Goal: Task Accomplishment & Management: Use online tool/utility

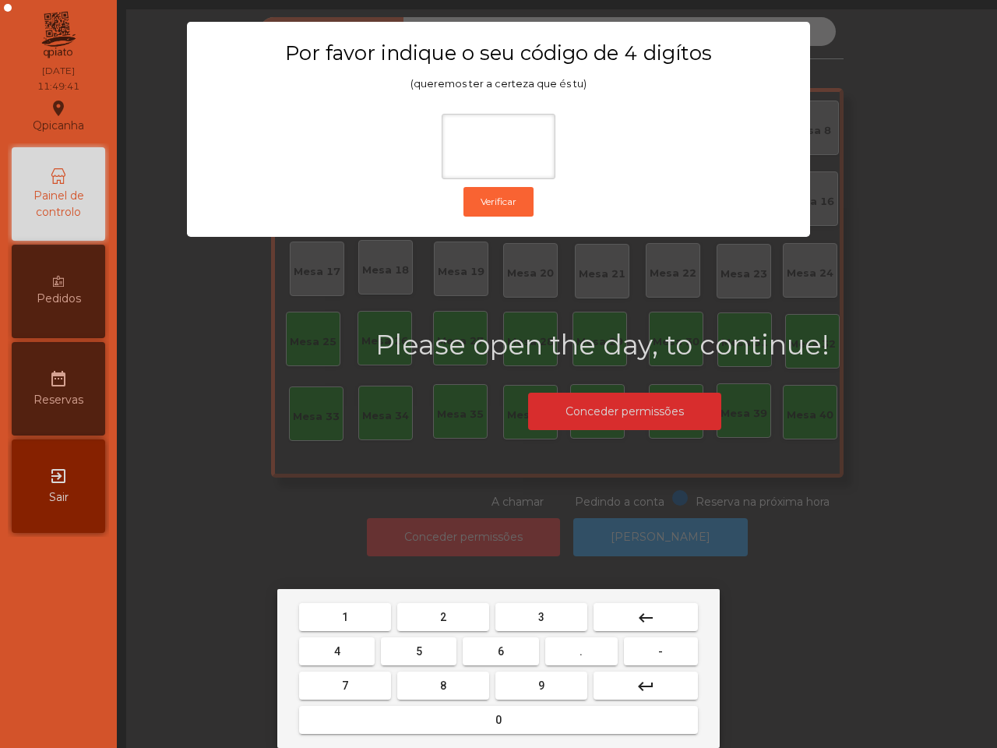
click at [505, 654] on button "6" at bounding box center [501, 651] width 76 height 28
click at [425, 649] on button "5" at bounding box center [419, 651] width 76 height 28
click at [375, 619] on button "1" at bounding box center [345, 617] width 92 height 28
click at [445, 618] on span "2" at bounding box center [443, 617] width 6 height 12
type input "****"
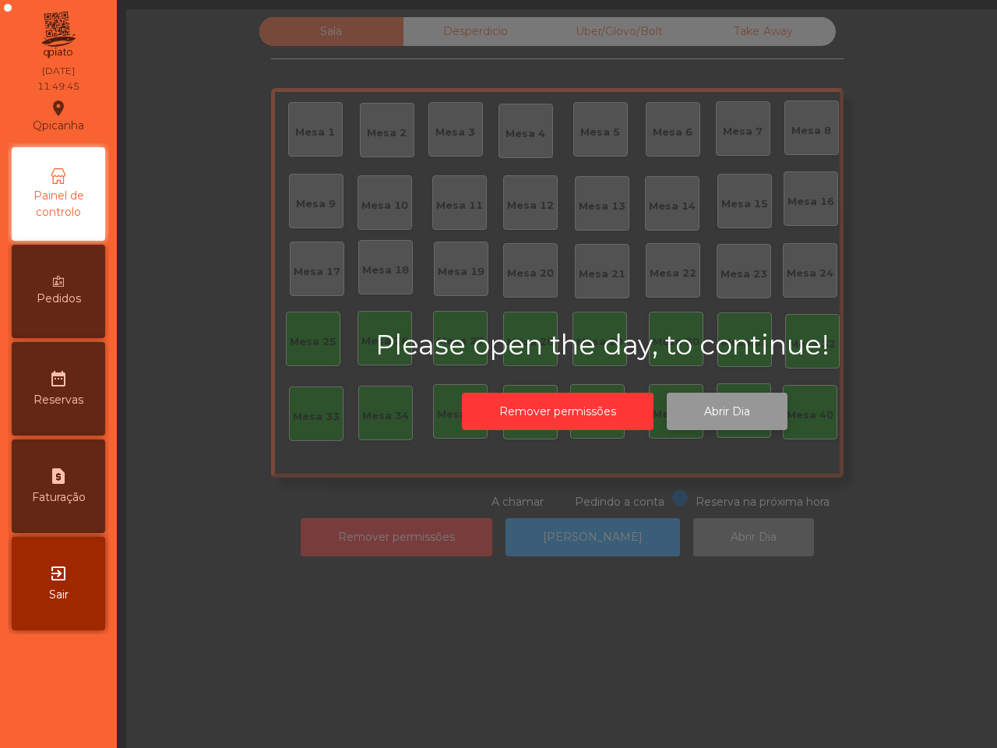
click at [710, 395] on button "Abrir Dia" at bounding box center [727, 412] width 121 height 38
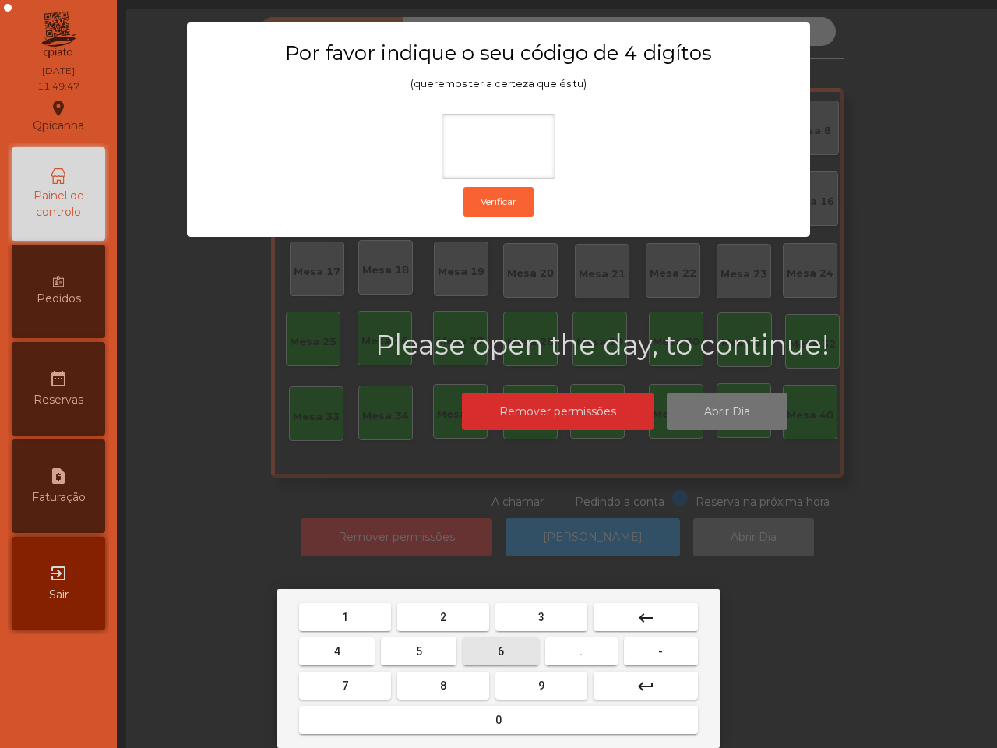
click at [493, 644] on button "6" at bounding box center [501, 651] width 76 height 28
click at [405, 649] on button "5" at bounding box center [419, 651] width 76 height 28
click at [351, 612] on button "1" at bounding box center [345, 617] width 92 height 28
click at [448, 605] on button "2" at bounding box center [443, 617] width 92 height 28
type input "****"
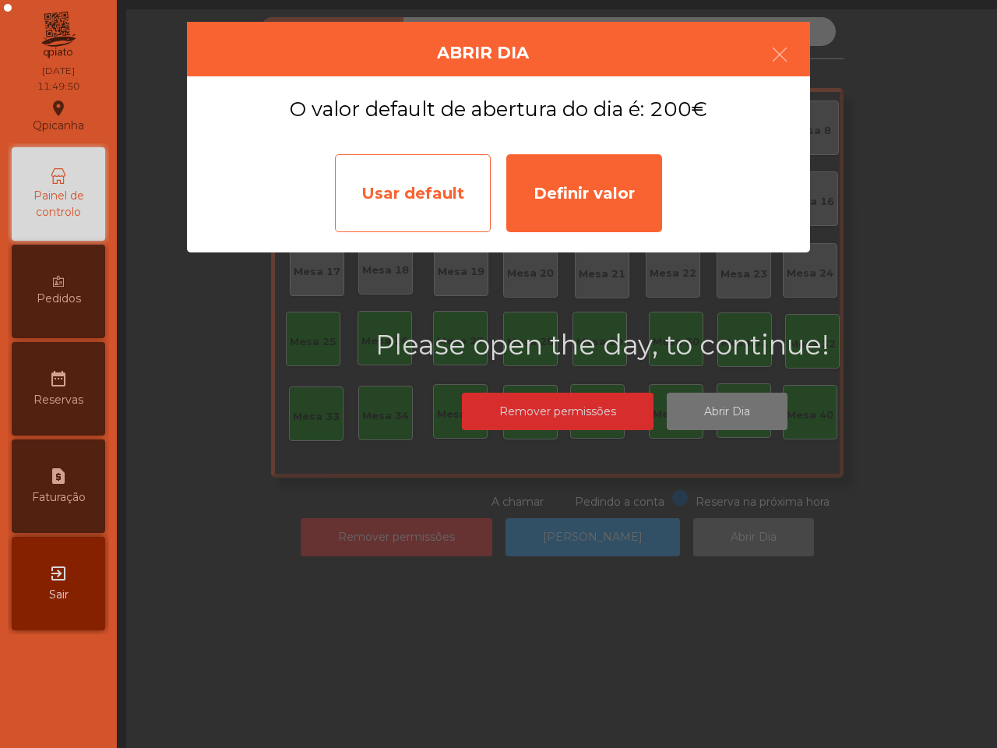
click at [442, 213] on div "Usar default" at bounding box center [413, 193] width 156 height 78
